Goal: Task Accomplishment & Management: Use online tool/utility

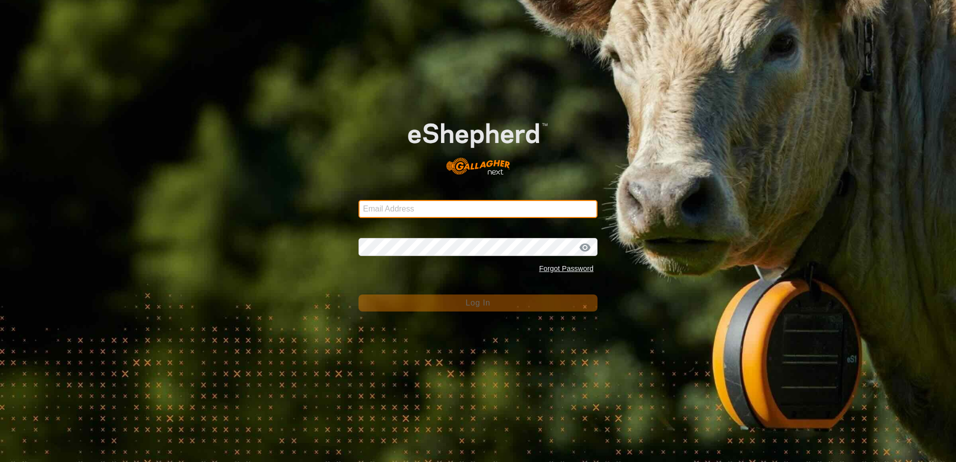
type input "[EMAIL_ADDRESS][DOMAIN_NAME]"
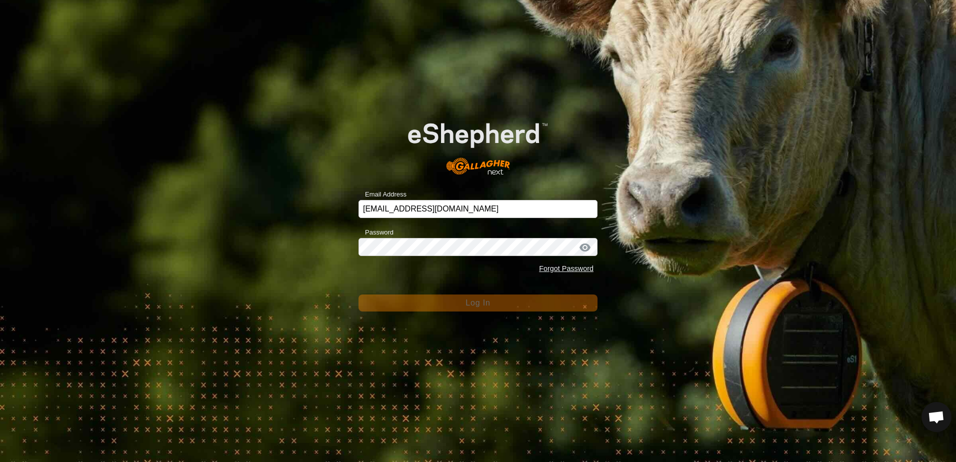
scroll to position [986, 0]
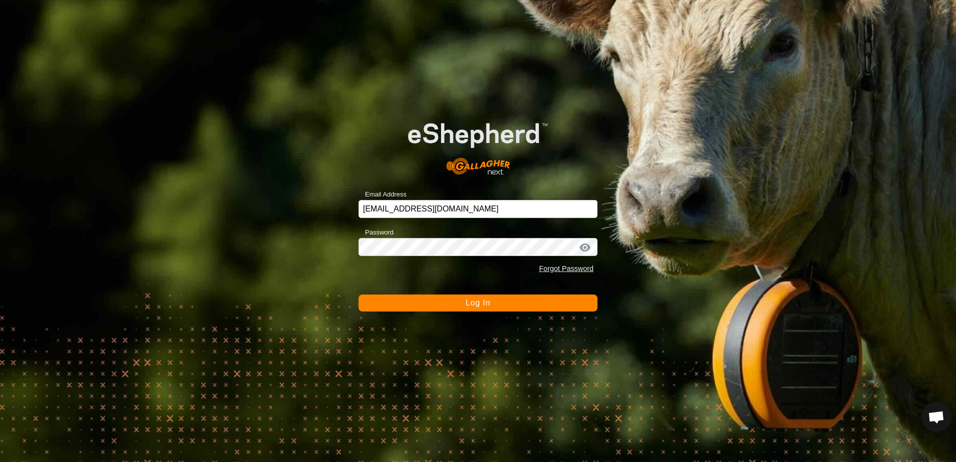
click at [479, 307] on span "Log In" at bounding box center [478, 303] width 25 height 9
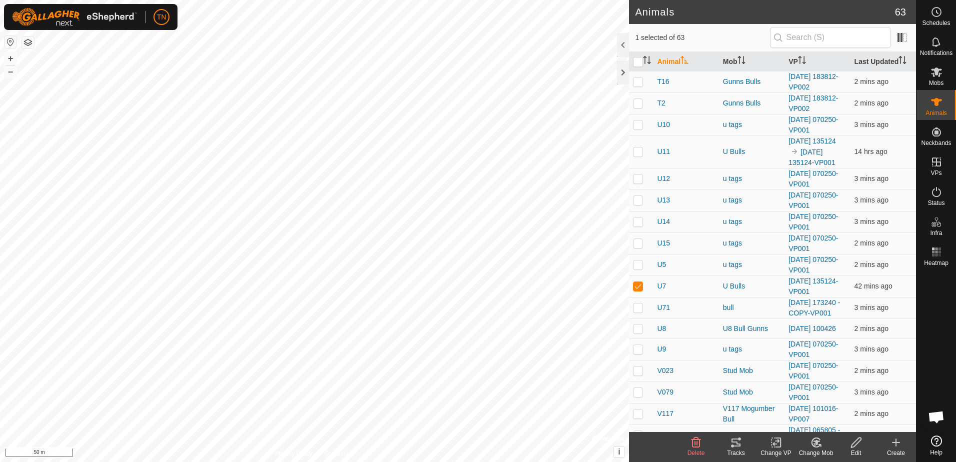
click at [737, 448] on icon at bounding box center [736, 443] width 12 height 12
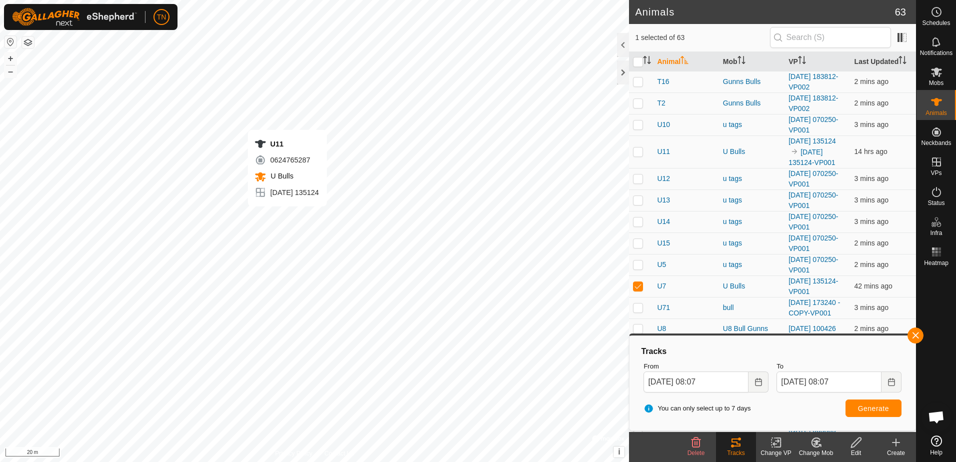
checkbox input "true"
checkbox input "false"
click at [868, 409] on span "Generate" at bounding box center [873, 409] width 31 height 8
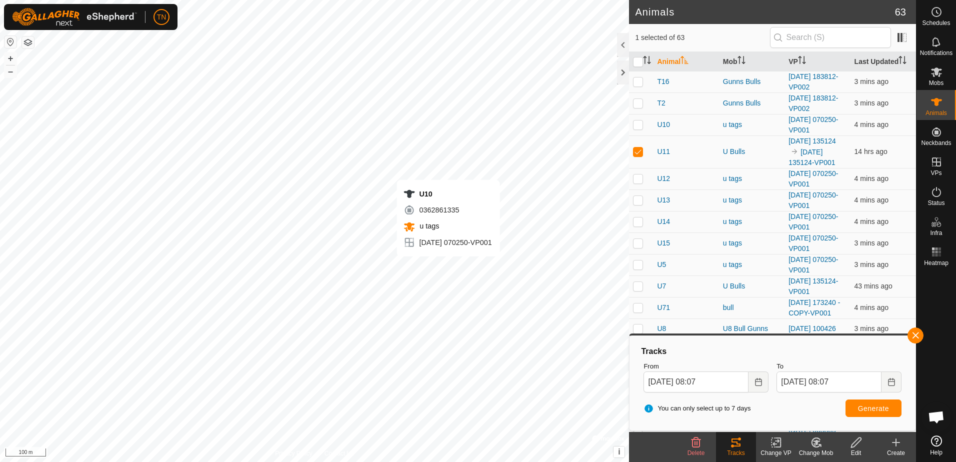
checkbox input "true"
checkbox input "false"
click at [884, 413] on button "Generate" at bounding box center [874, 409] width 56 height 18
click at [938, 72] on icon at bounding box center [936, 73] width 11 height 10
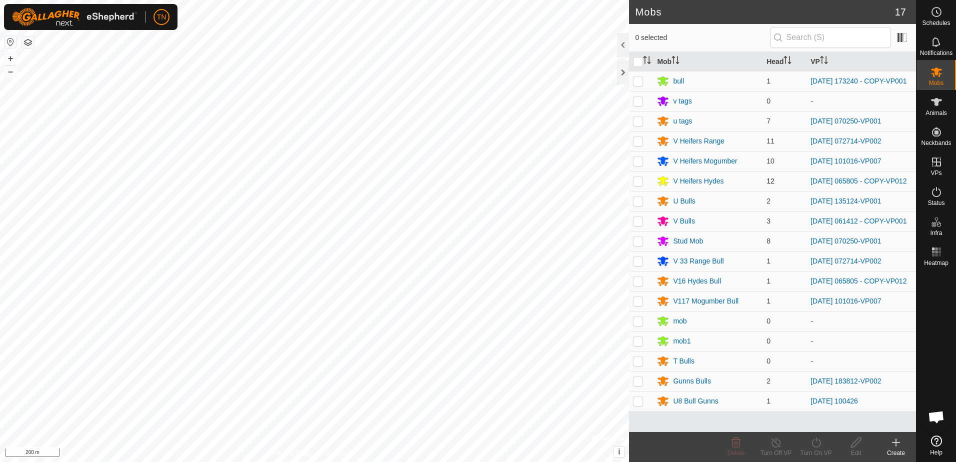
click at [639, 183] on p-checkbox at bounding box center [638, 181] width 10 height 8
checkbox input "true"
click at [638, 285] on p-checkbox at bounding box center [638, 281] width 10 height 8
checkbox input "true"
click at [814, 444] on icon at bounding box center [816, 443] width 13 height 12
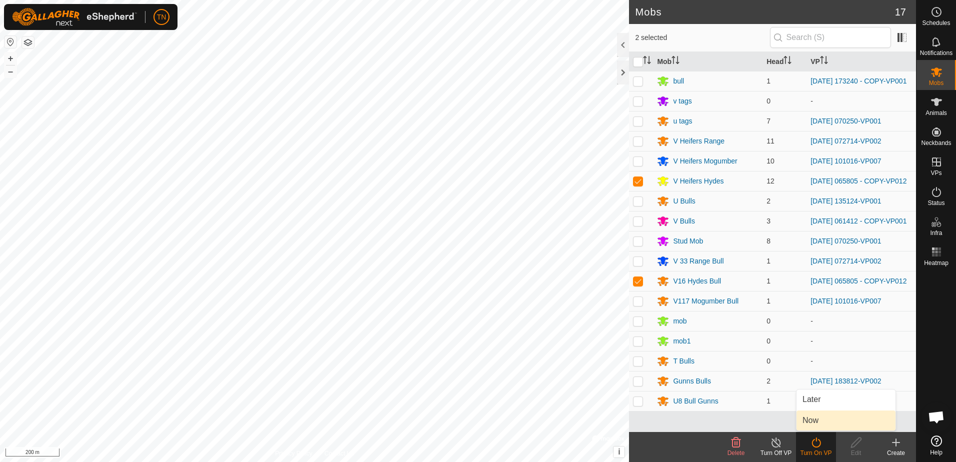
click at [814, 423] on link "Now" at bounding box center [846, 421] width 99 height 20
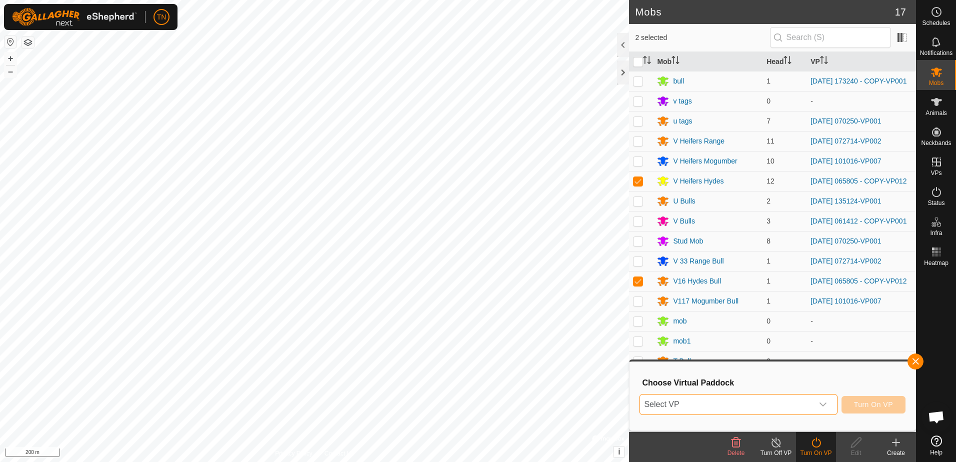
click at [803, 399] on span "Select VP" at bounding box center [726, 405] width 173 height 20
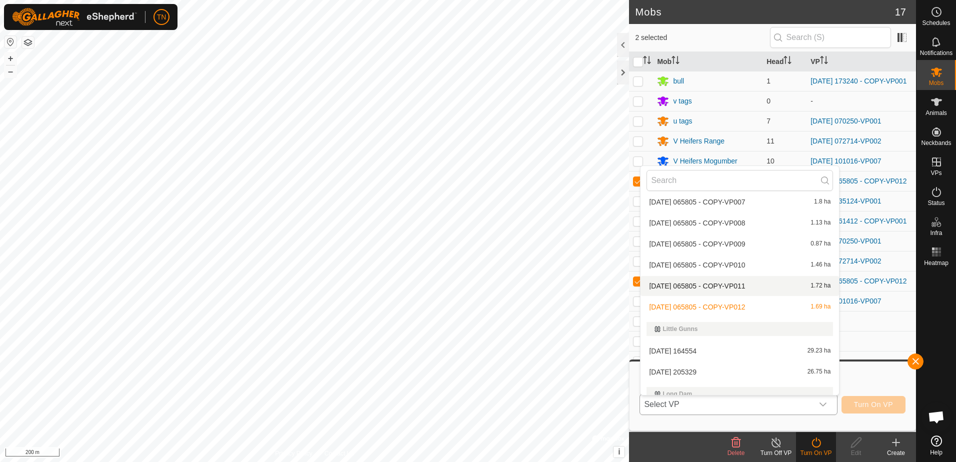
scroll to position [1194, 0]
click at [787, 288] on li "[DATE] 065805 - COPY-VP011 1.72 ha" at bounding box center [740, 285] width 199 height 20
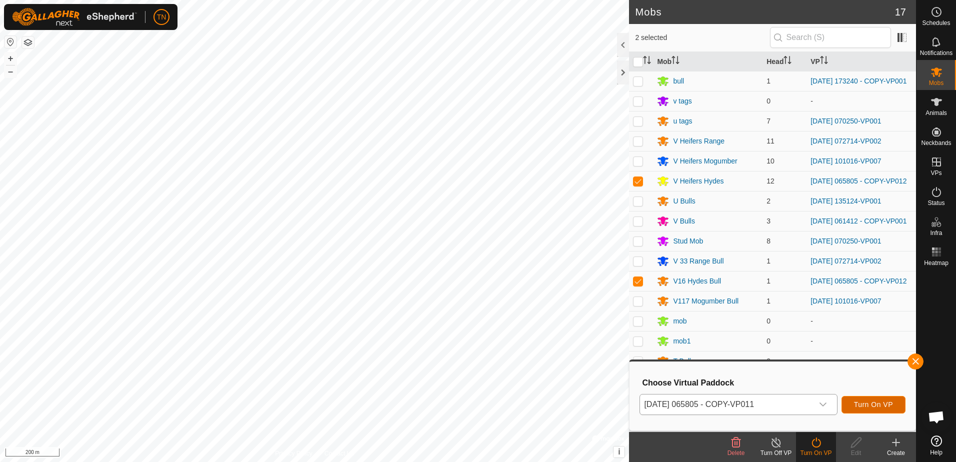
click at [868, 405] on span "Turn On VP" at bounding box center [873, 405] width 39 height 8
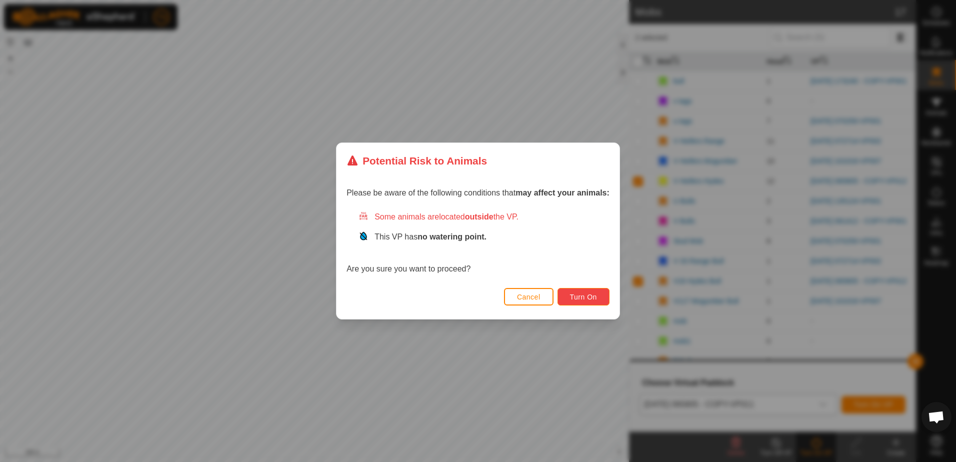
click at [590, 296] on span "Turn On" at bounding box center [583, 297] width 27 height 8
